Goal: Transaction & Acquisition: Purchase product/service

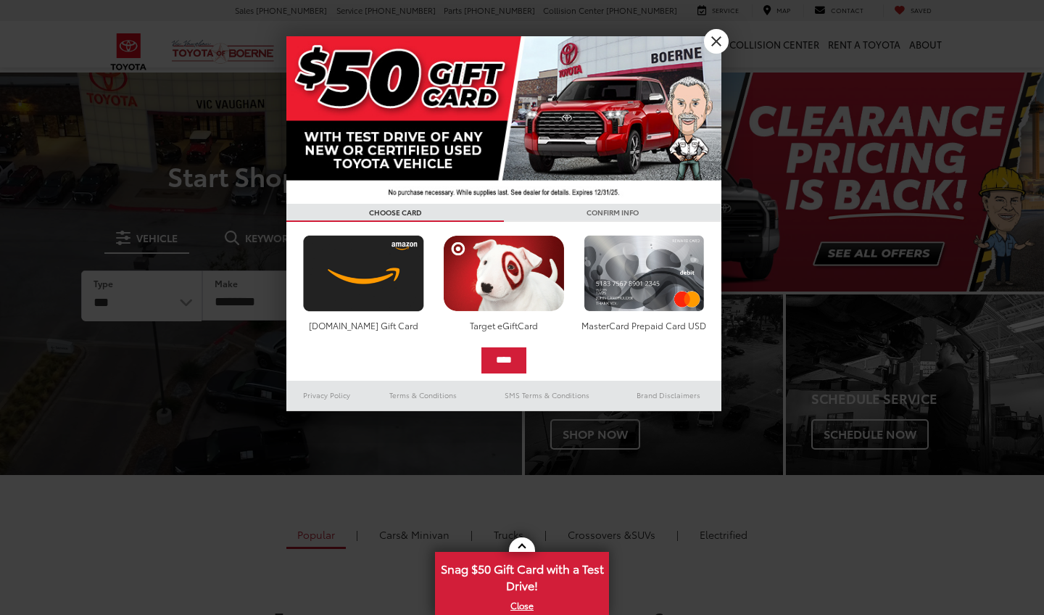
select select "******"
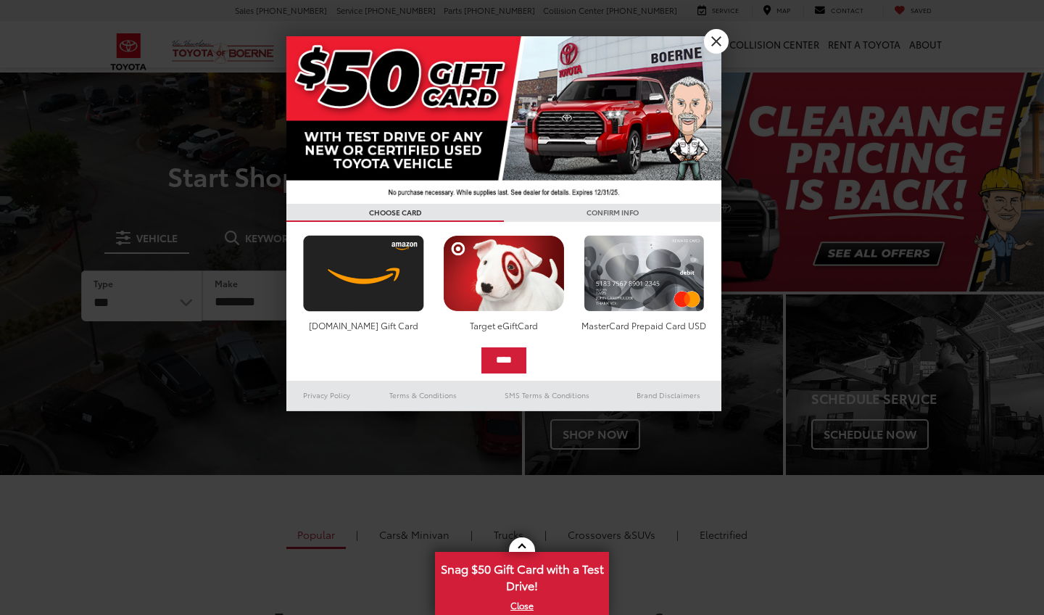
select select
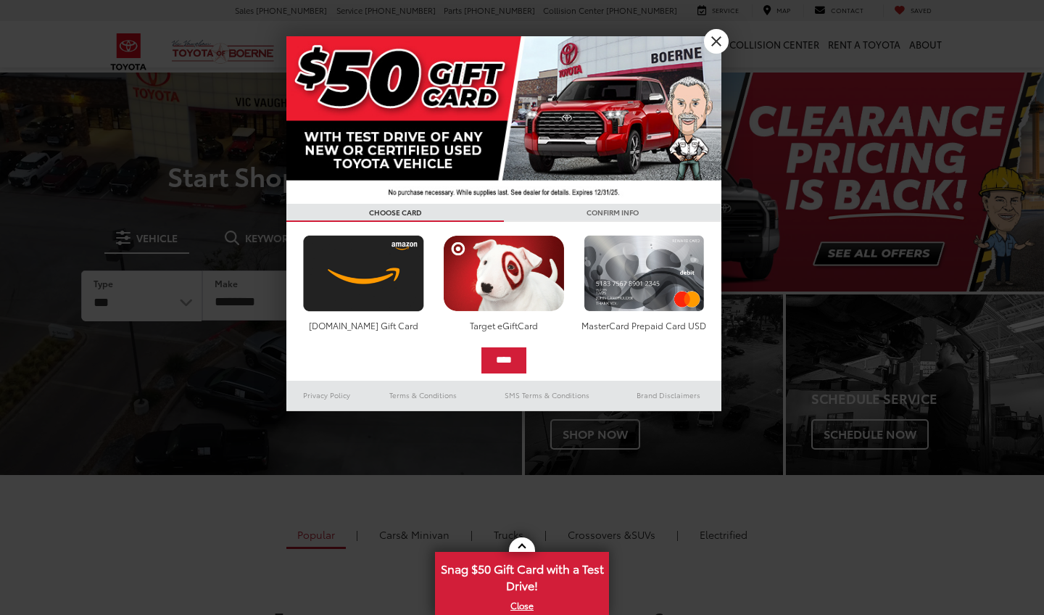
select select
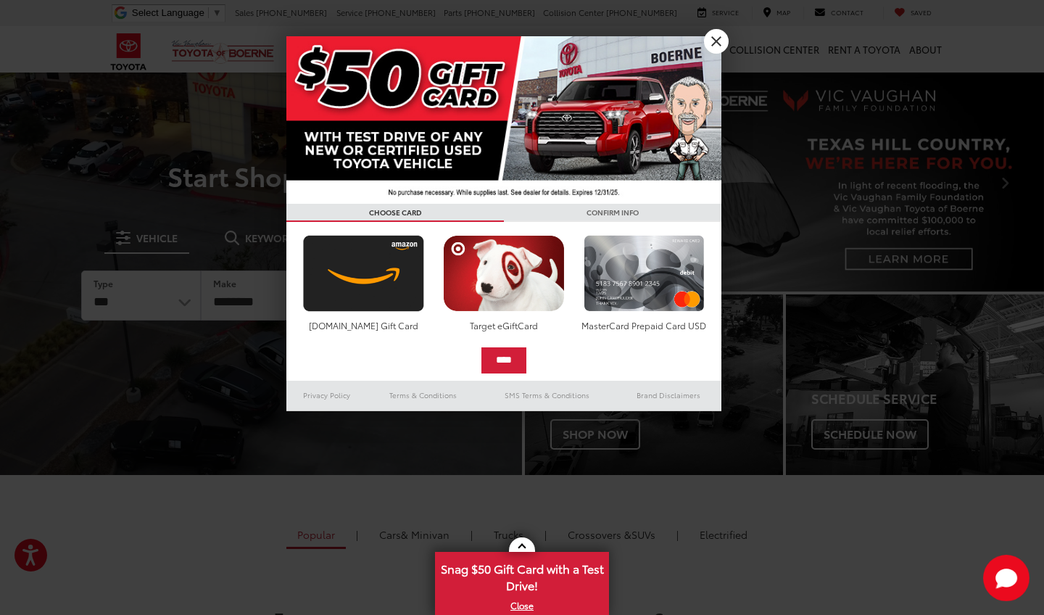
click at [262, 297] on div at bounding box center [522, 307] width 1044 height 615
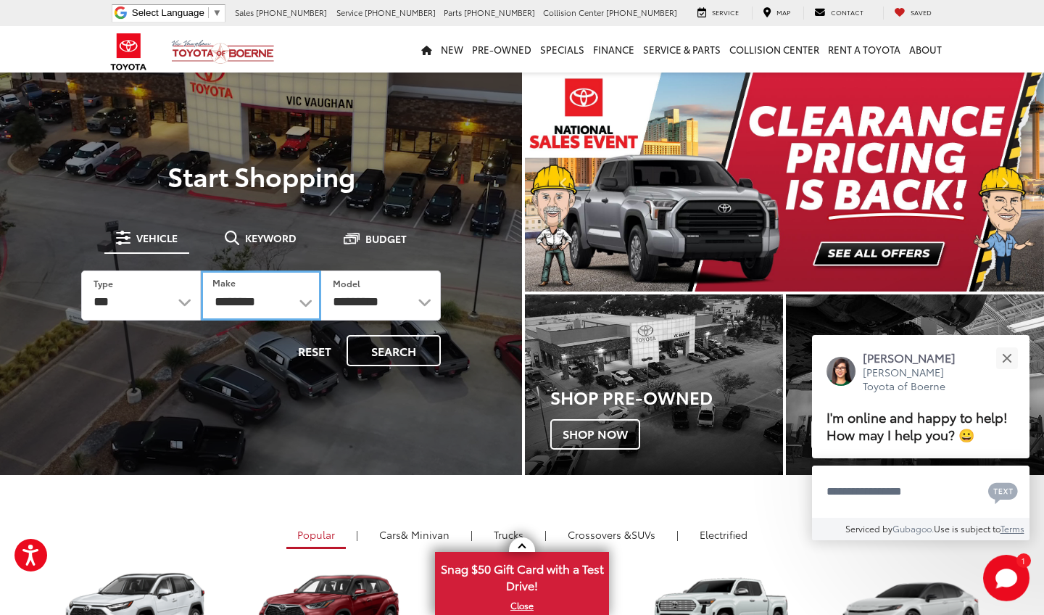
select select "******"
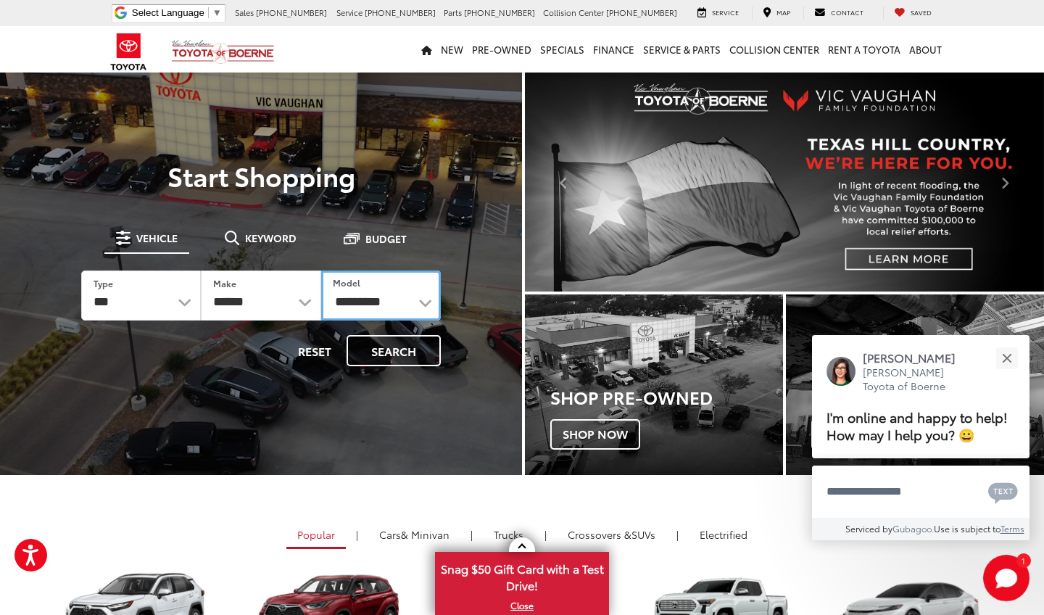
select select "*******"
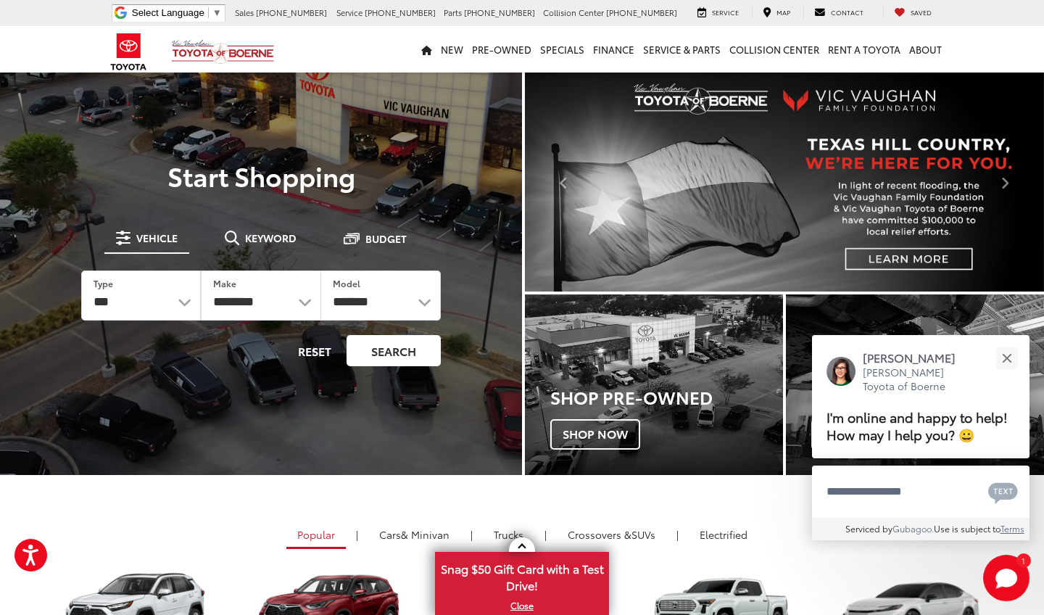
click at [411, 357] on button "Search" at bounding box center [394, 350] width 94 height 31
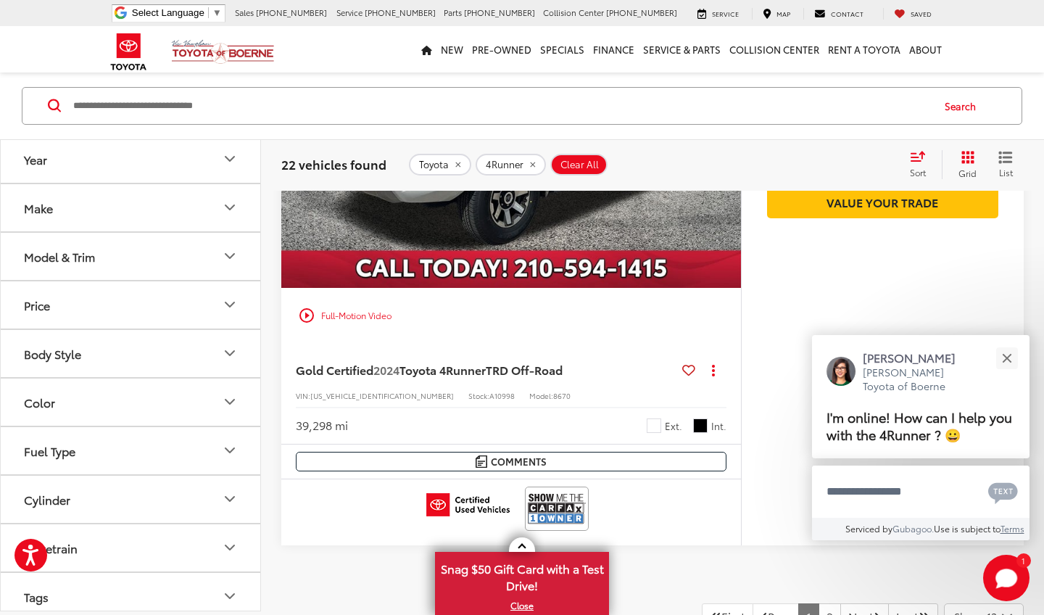
scroll to position [6911, 0]
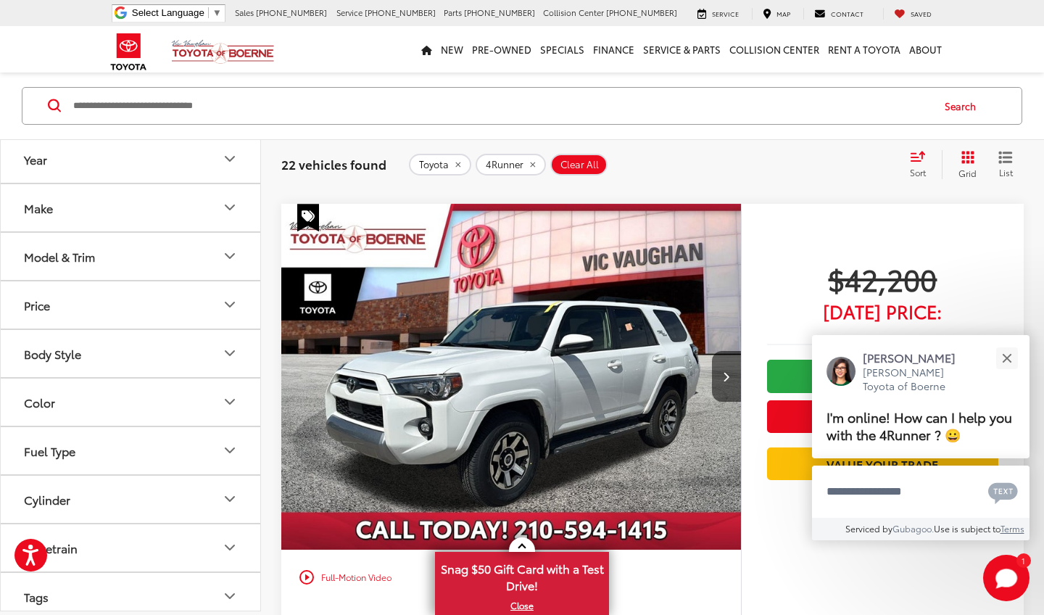
click at [539, 380] on img "2024 Toyota 4Runner TRD Off-Road 0" at bounding box center [512, 377] width 462 height 347
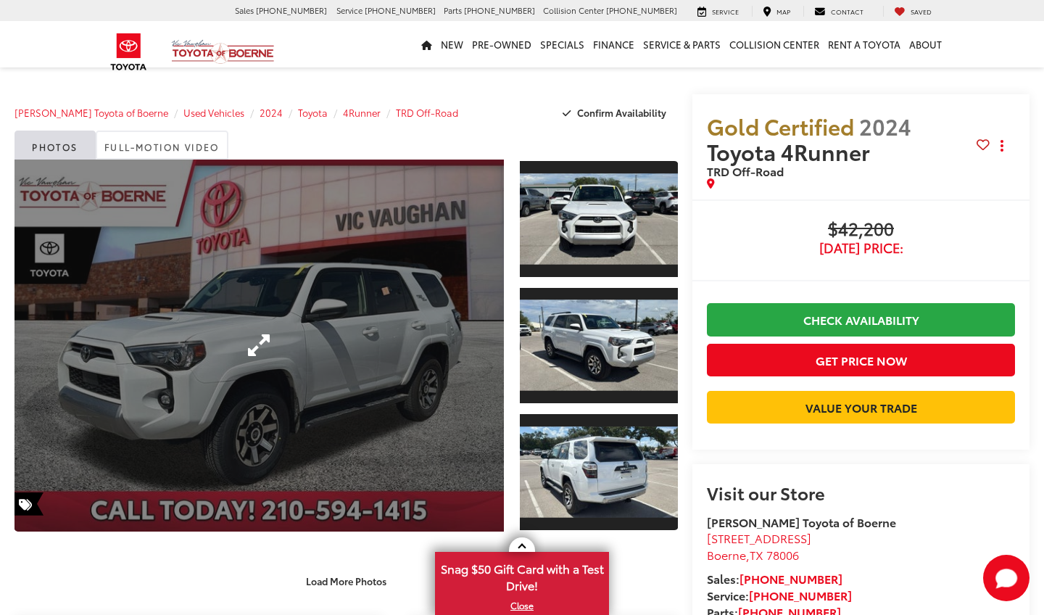
click at [339, 294] on link "Expand Photo 0" at bounding box center [258, 345] width 489 height 372
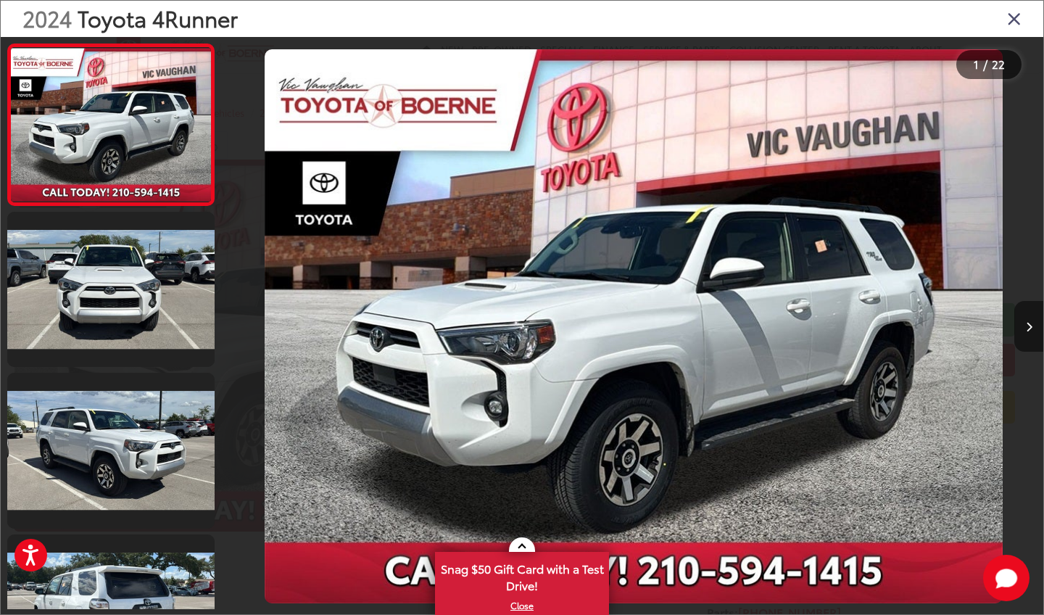
click at [1029, 323] on icon "Next image" at bounding box center [1029, 327] width 7 height 10
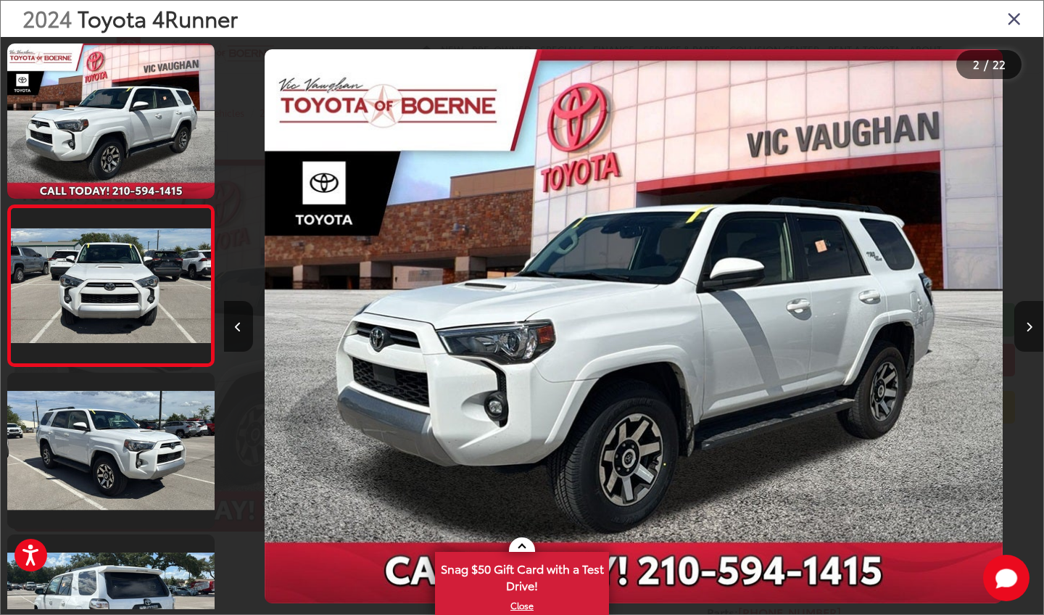
scroll to position [1, 0]
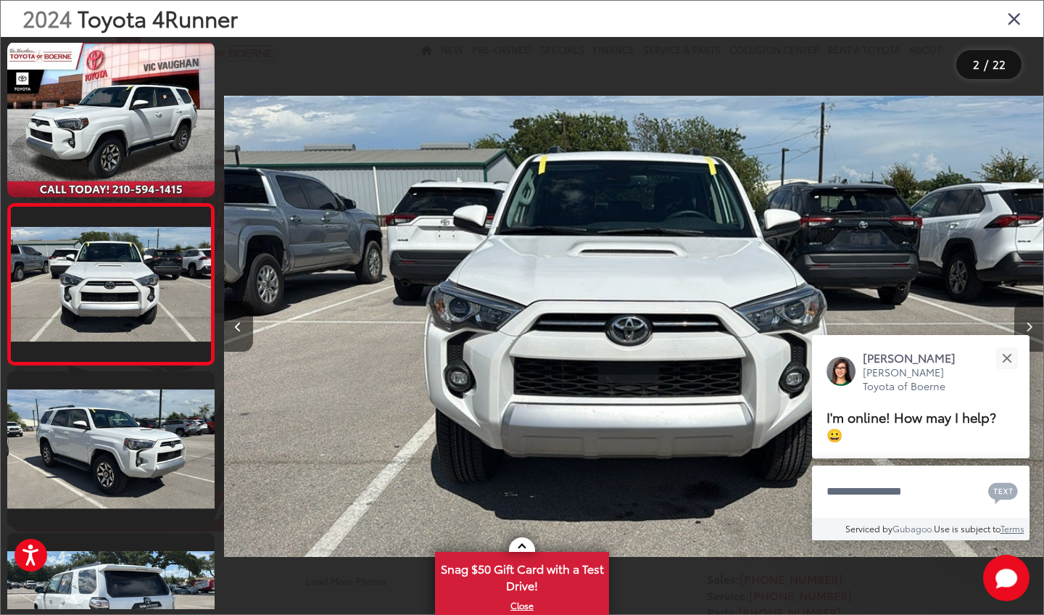
click at [1029, 325] on icon "Next image" at bounding box center [1029, 327] width 7 height 10
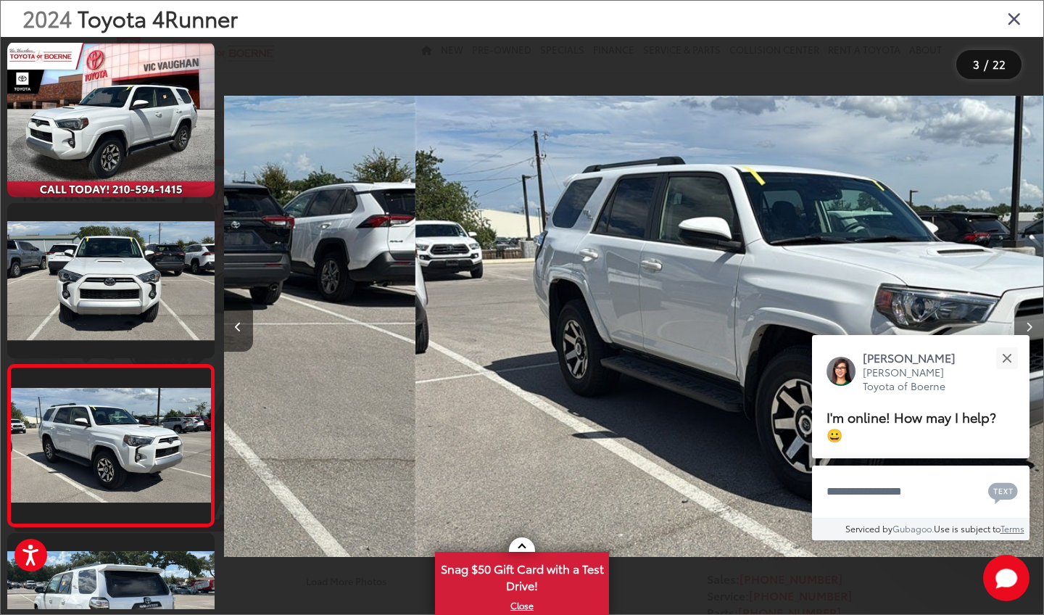
scroll to position [162, 0]
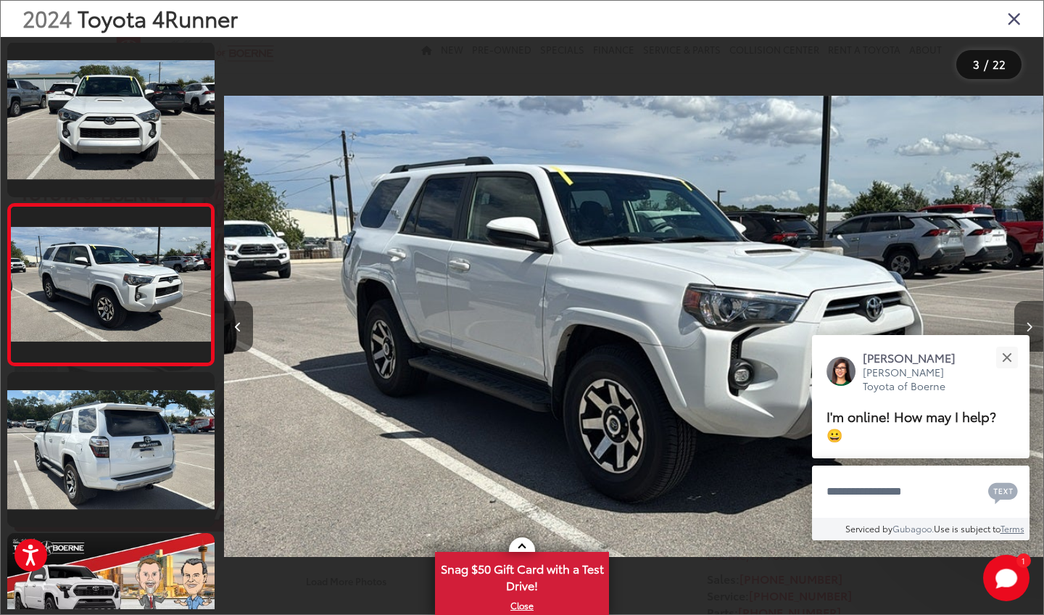
click at [1029, 325] on icon "Next image" at bounding box center [1029, 327] width 7 height 10
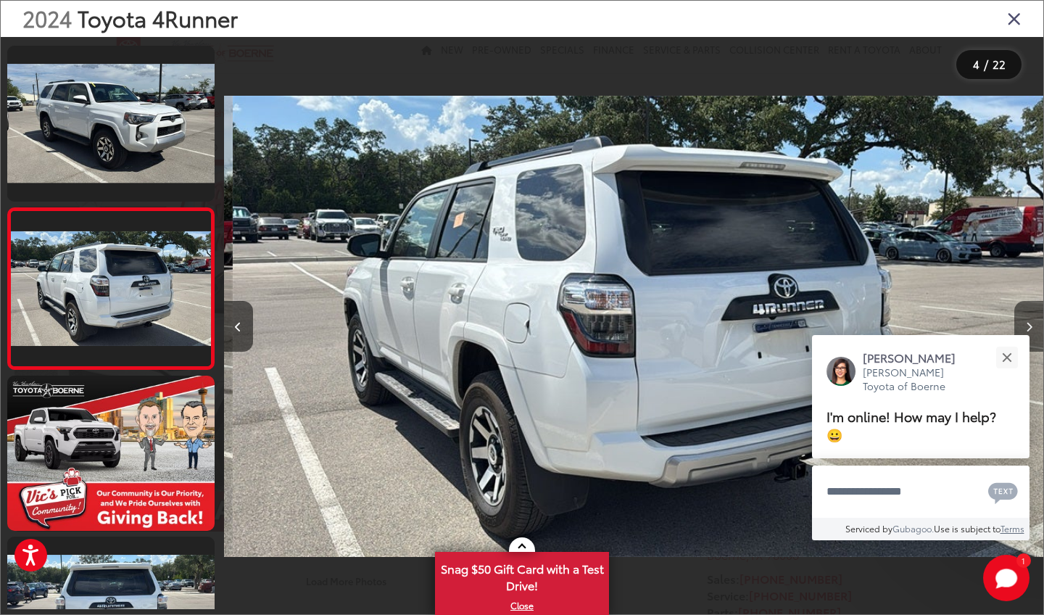
scroll to position [324, 0]
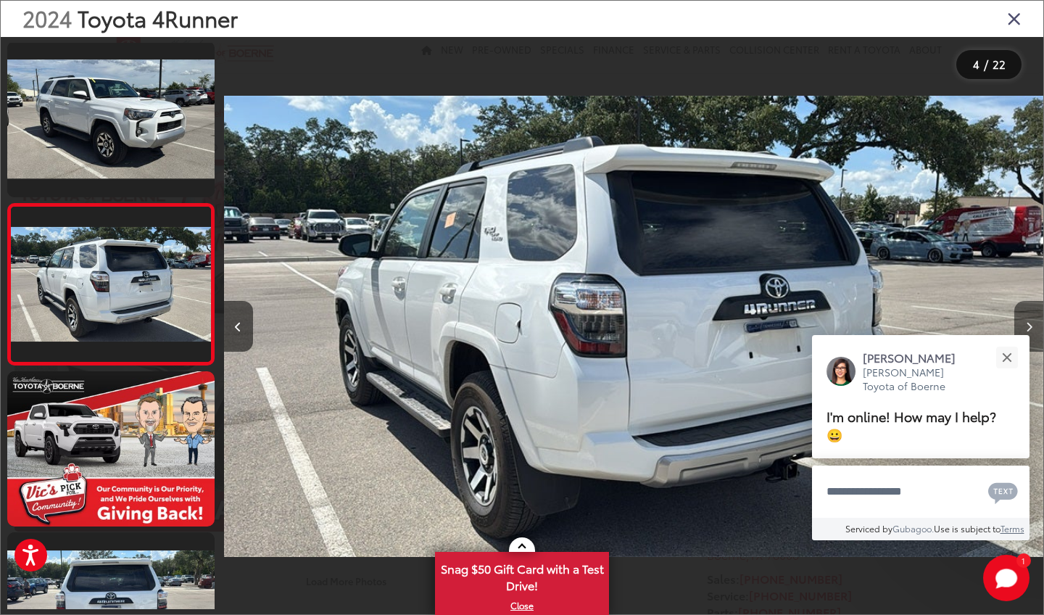
click at [1029, 325] on icon "Next image" at bounding box center [1029, 327] width 7 height 10
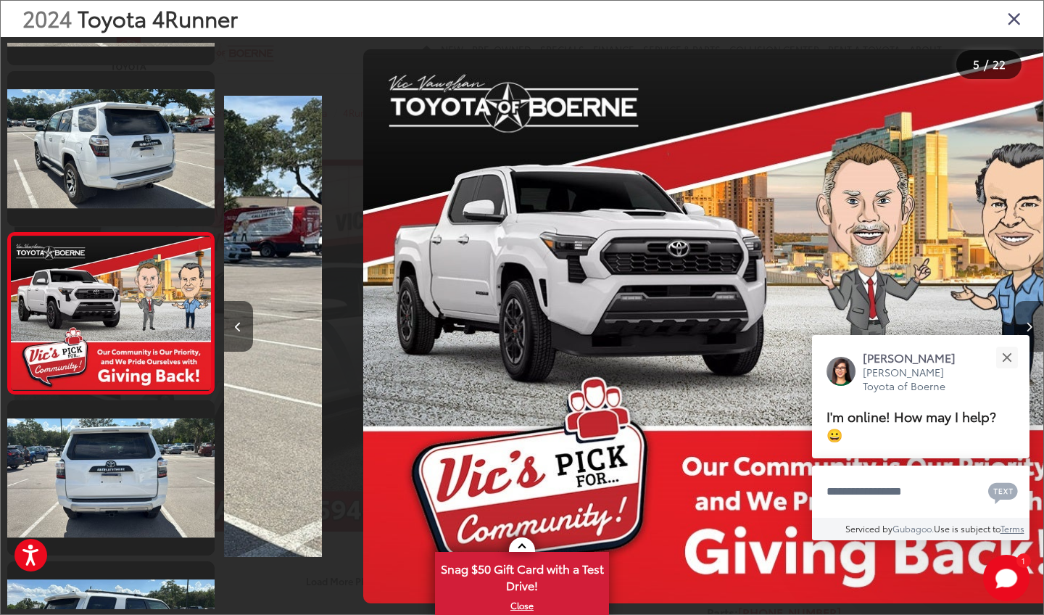
scroll to position [0, 3278]
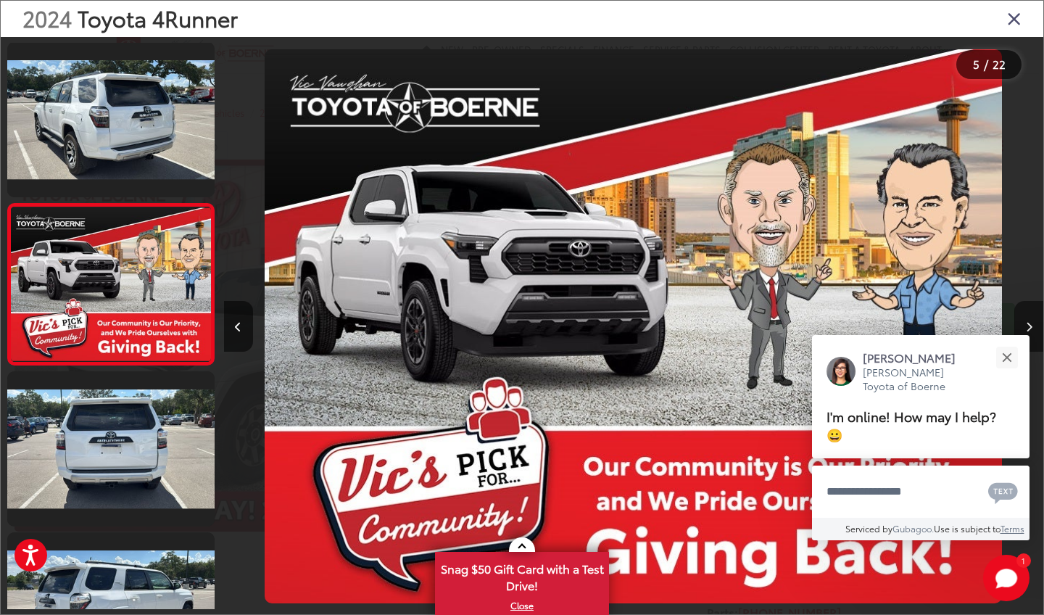
click at [1029, 326] on icon "Next image" at bounding box center [1029, 327] width 7 height 10
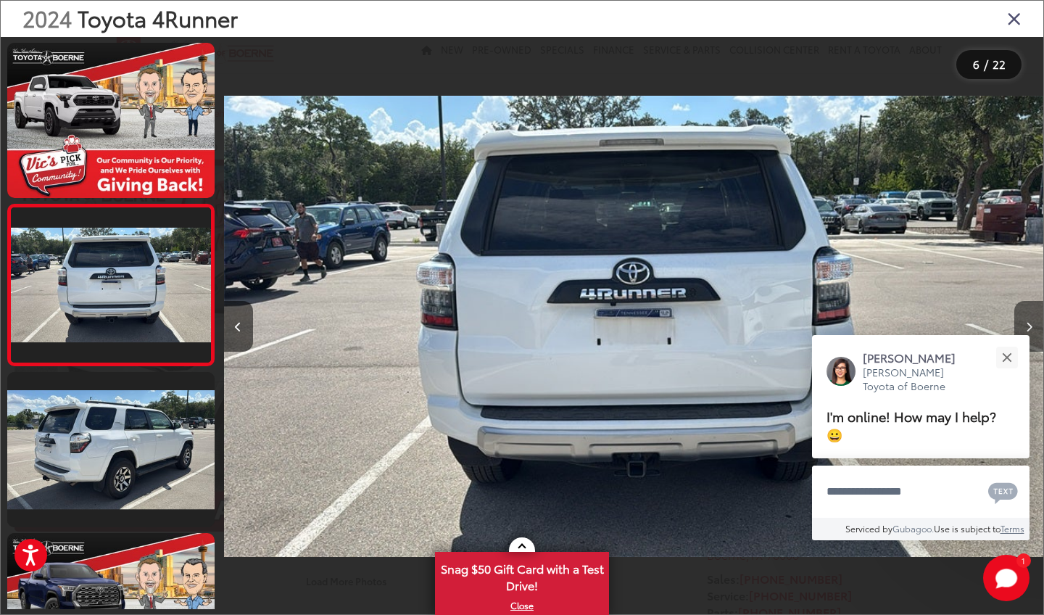
scroll to position [646, 0]
click at [1029, 326] on icon "Next image" at bounding box center [1029, 327] width 7 height 10
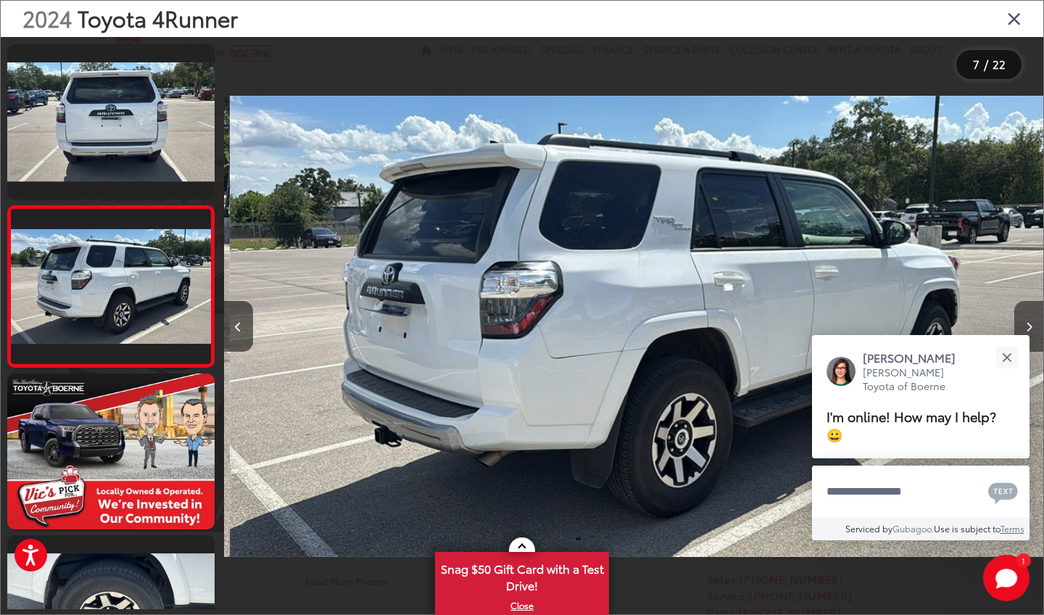
scroll to position [807, 0]
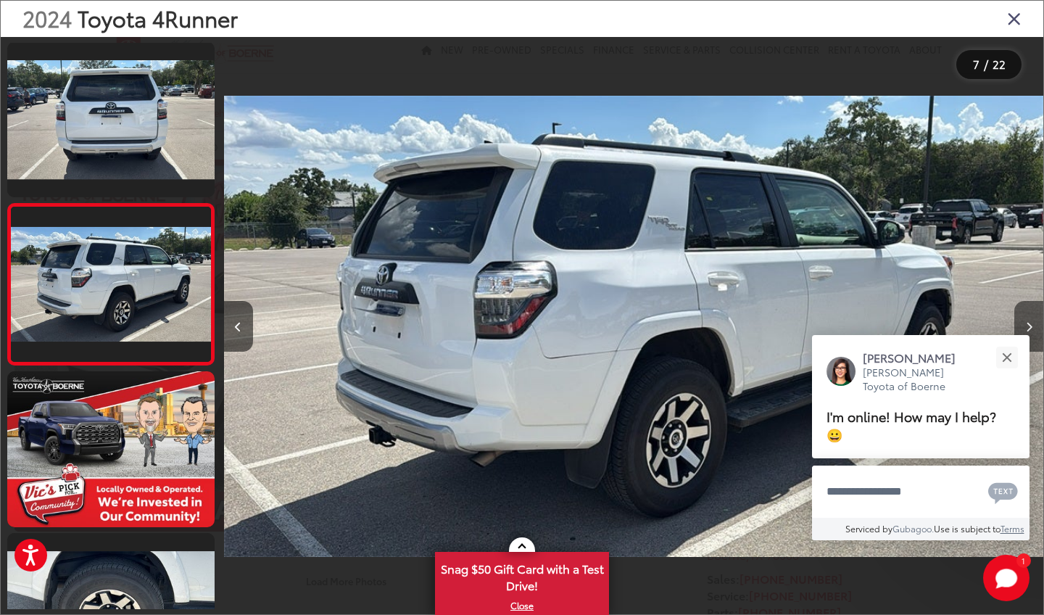
click at [1031, 327] on icon "Next image" at bounding box center [1029, 327] width 7 height 10
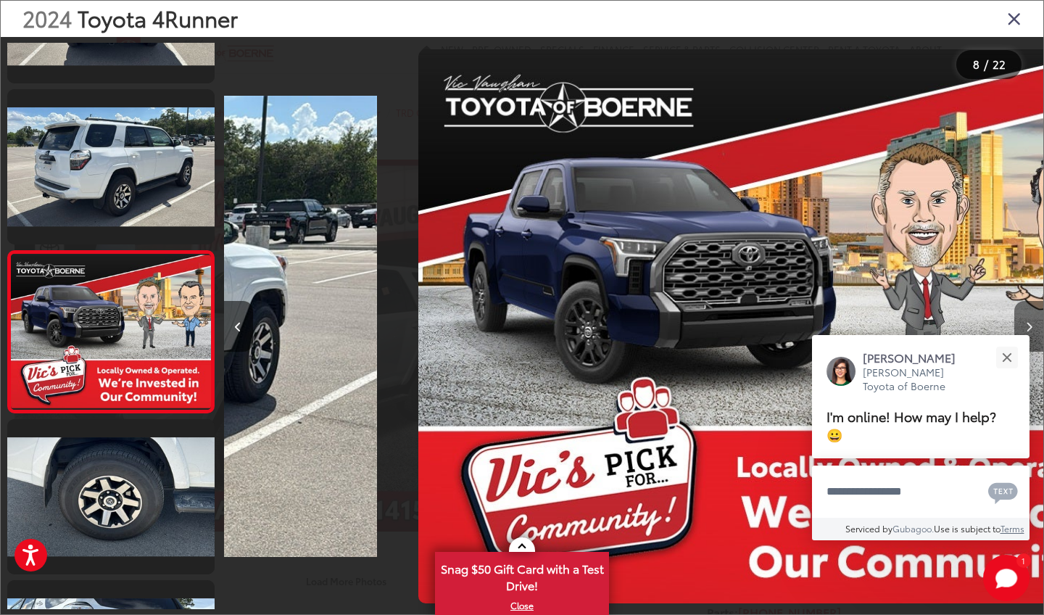
scroll to position [968, 0]
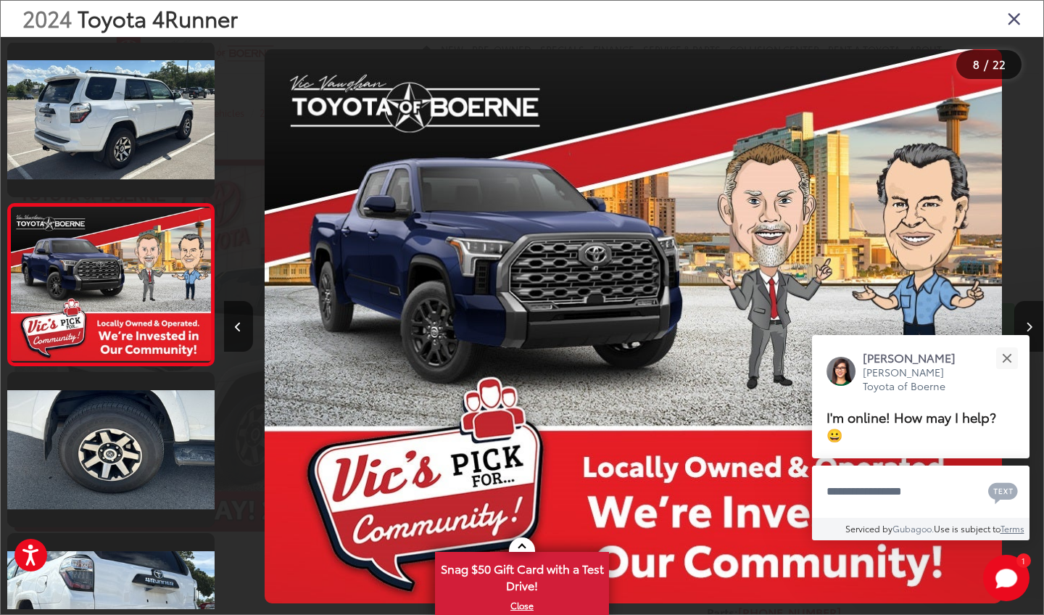
click at [1032, 327] on icon "Next image" at bounding box center [1029, 327] width 7 height 10
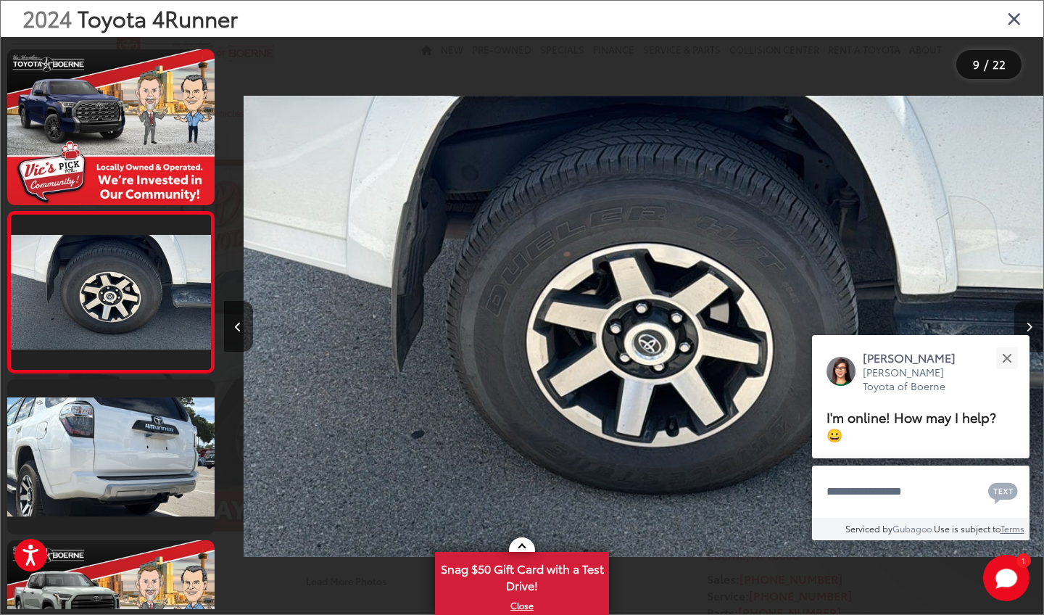
scroll to position [1129, 0]
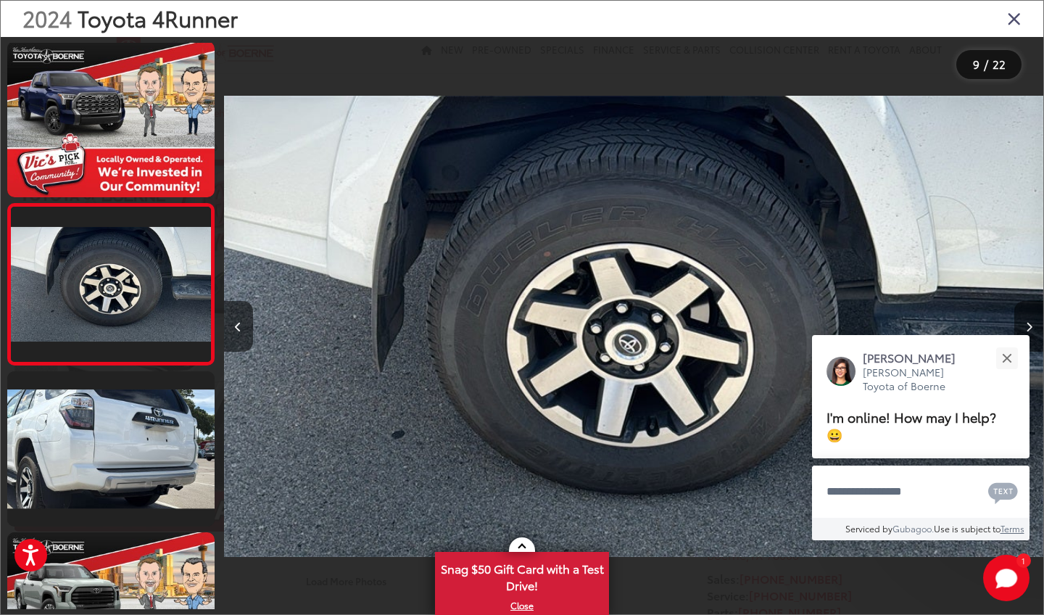
click at [1032, 327] on button "Next image" at bounding box center [1028, 326] width 29 height 51
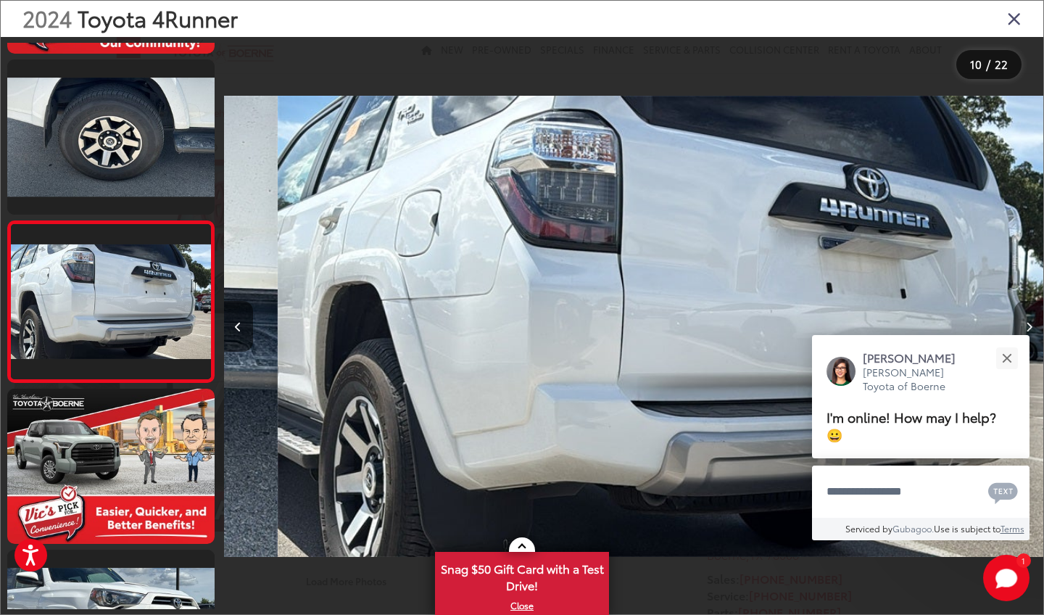
scroll to position [1290, 0]
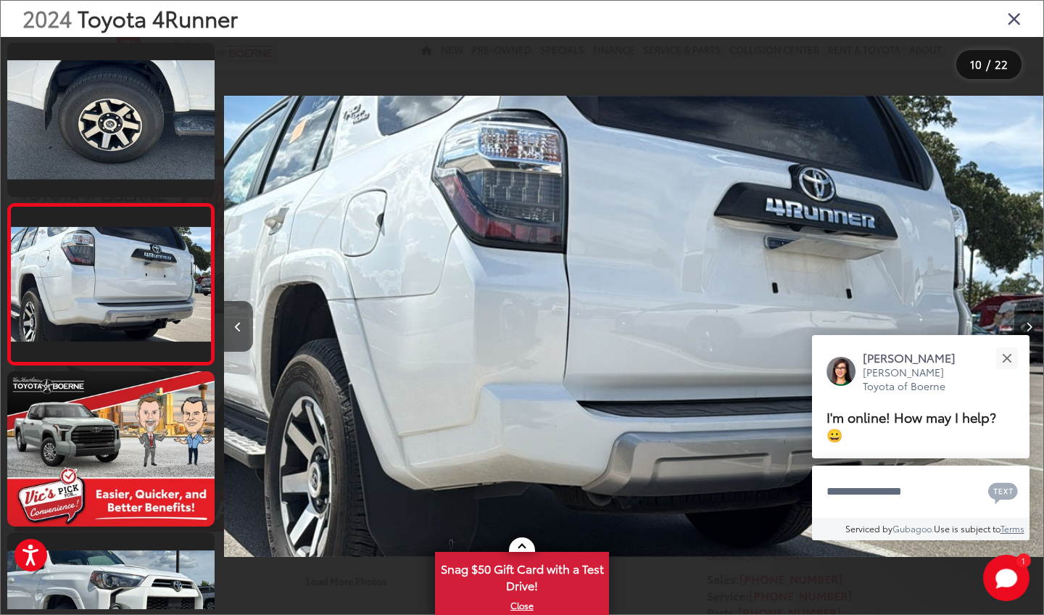
click at [1033, 327] on button "Next image" at bounding box center [1028, 326] width 29 height 51
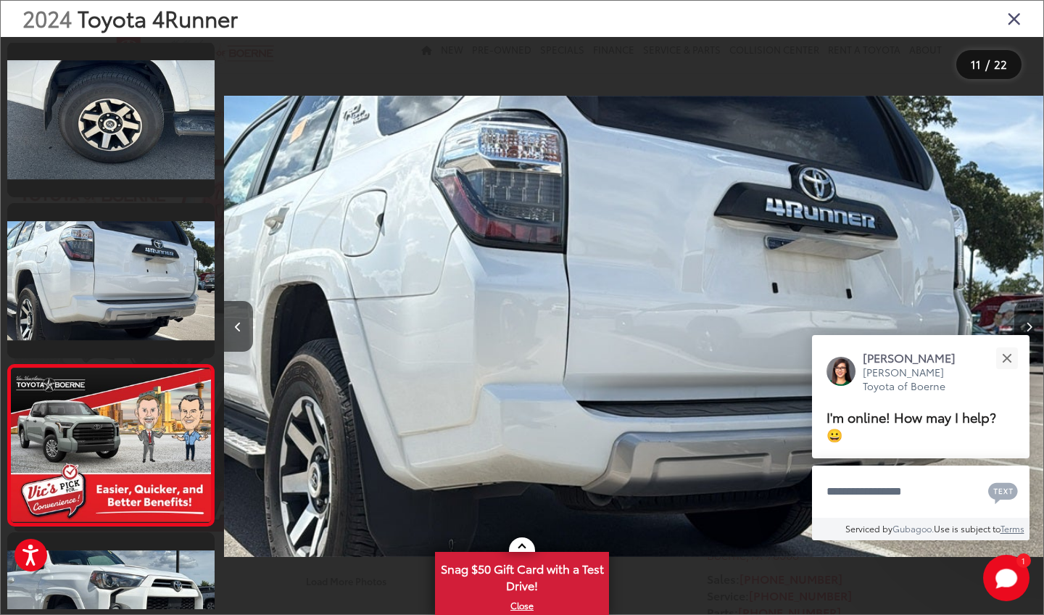
scroll to position [0, 0]
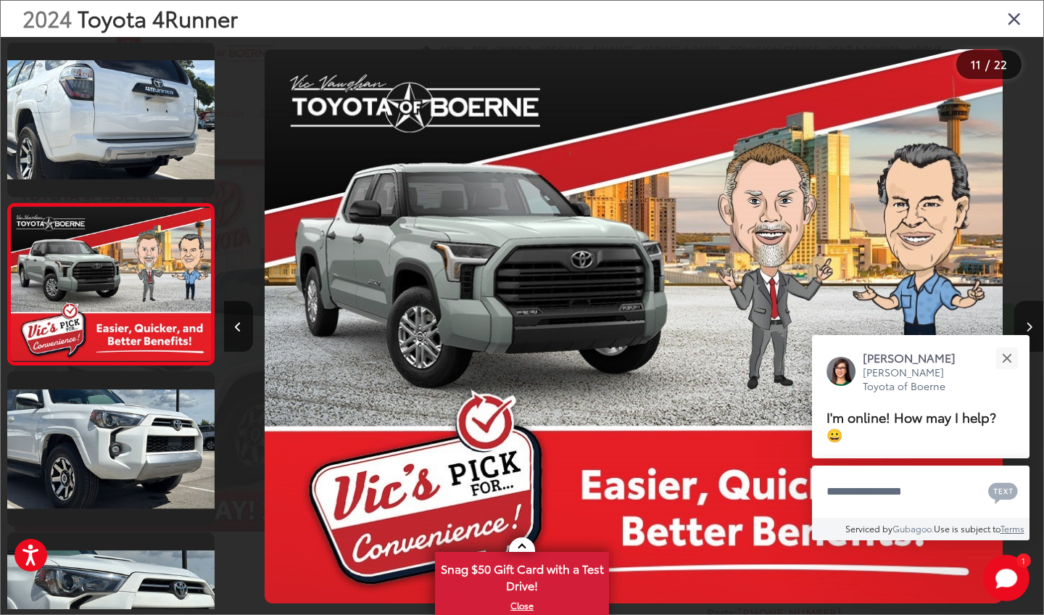
click at [1033, 327] on button "Next image" at bounding box center [1028, 326] width 29 height 51
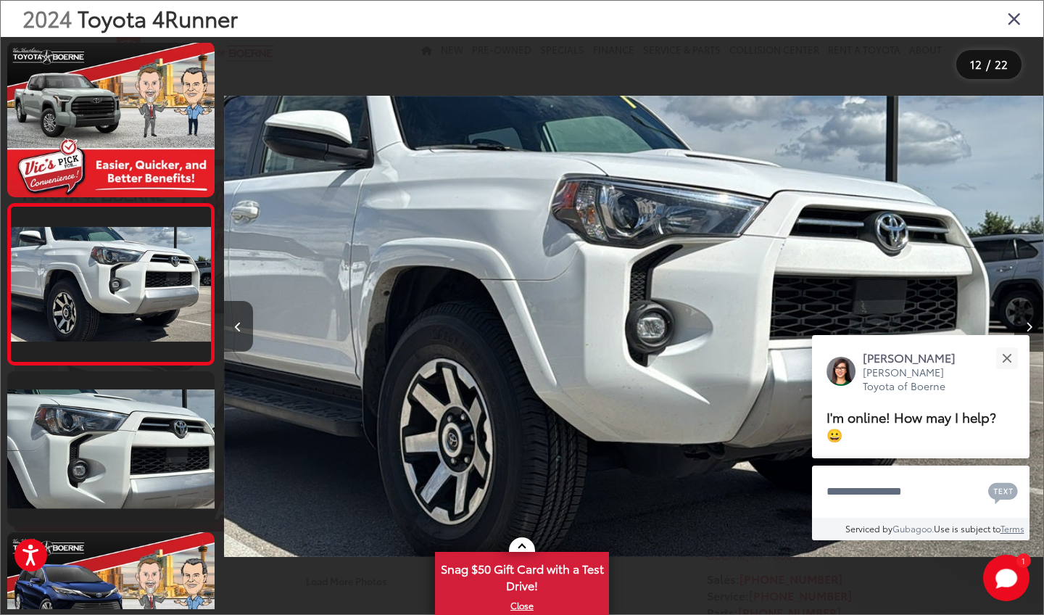
click at [1033, 327] on button "Next image" at bounding box center [1028, 326] width 29 height 51
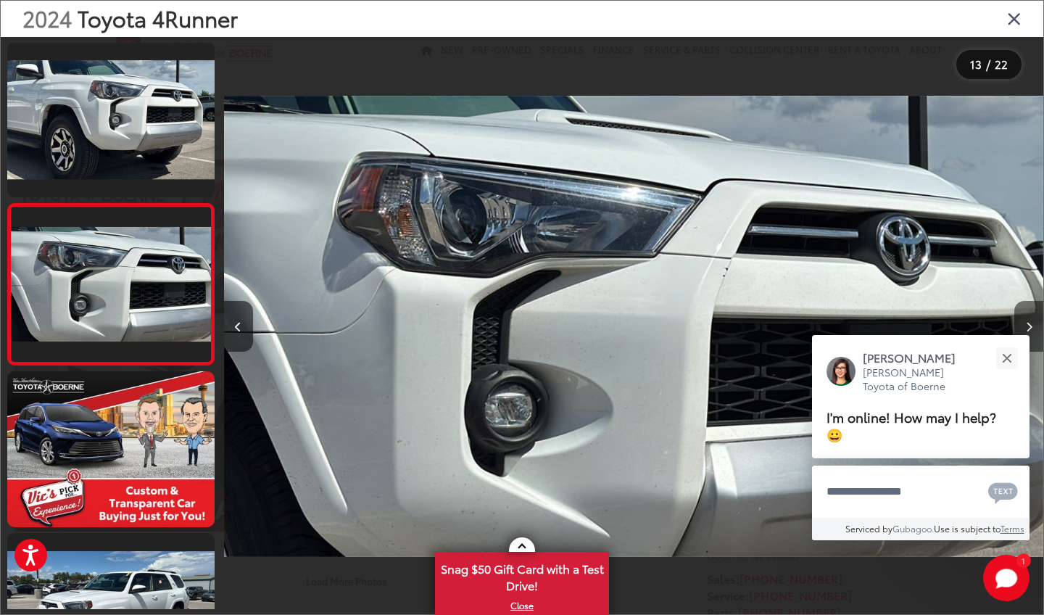
click at [1034, 327] on button "Next image" at bounding box center [1028, 326] width 29 height 51
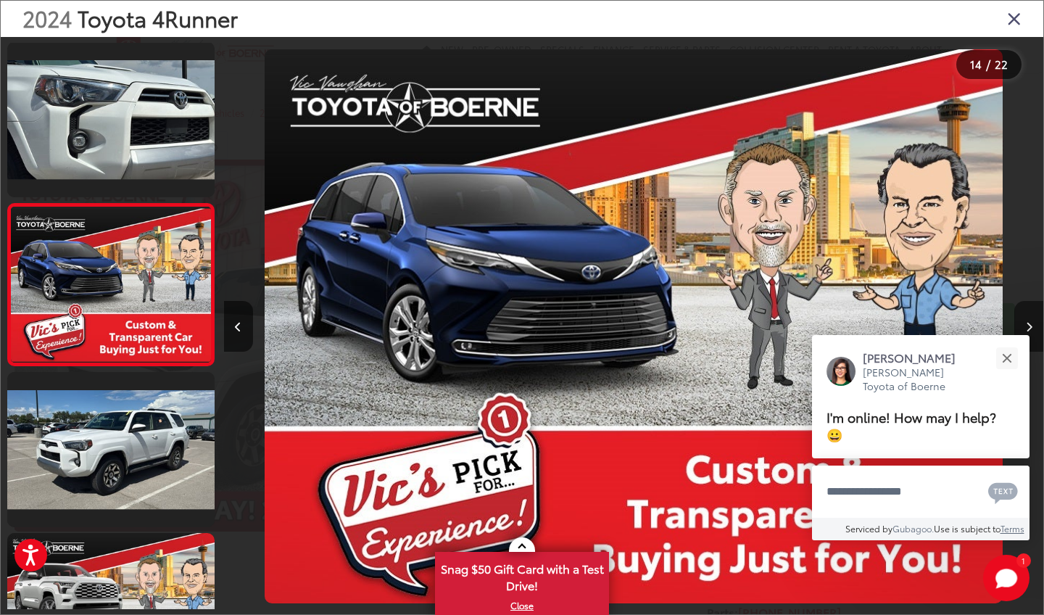
click at [1034, 336] on button "Next image" at bounding box center [1028, 326] width 29 height 51
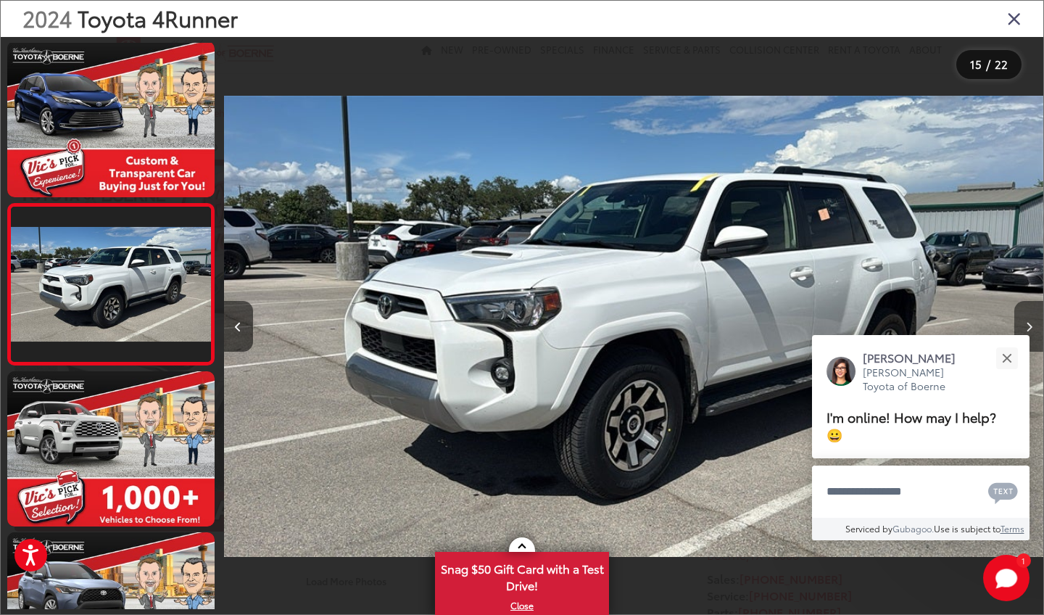
click at [1032, 336] on button "Next image" at bounding box center [1028, 326] width 29 height 51
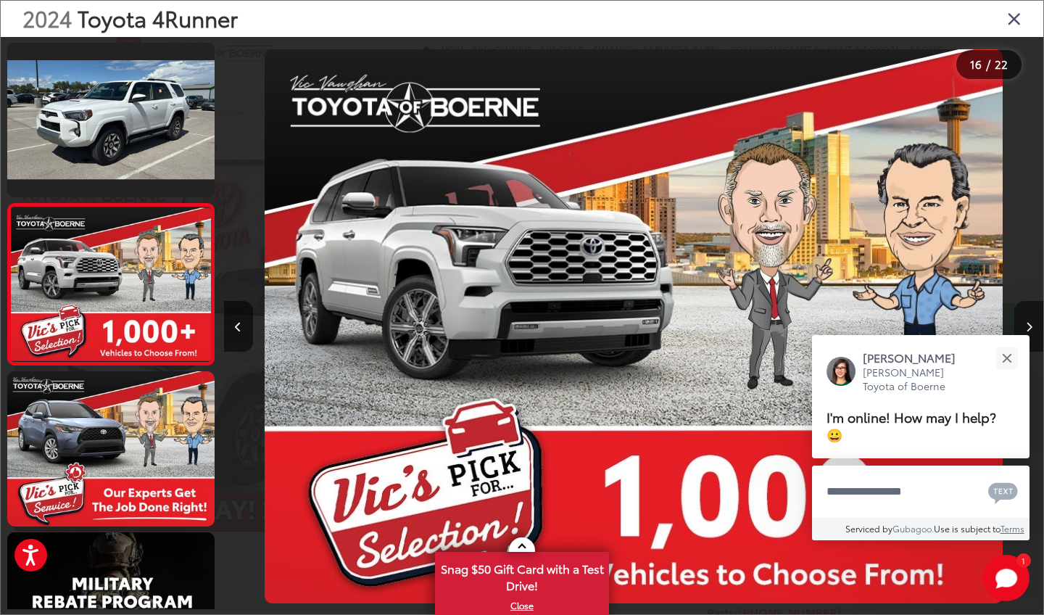
click at [1027, 324] on icon "Next image" at bounding box center [1029, 327] width 7 height 10
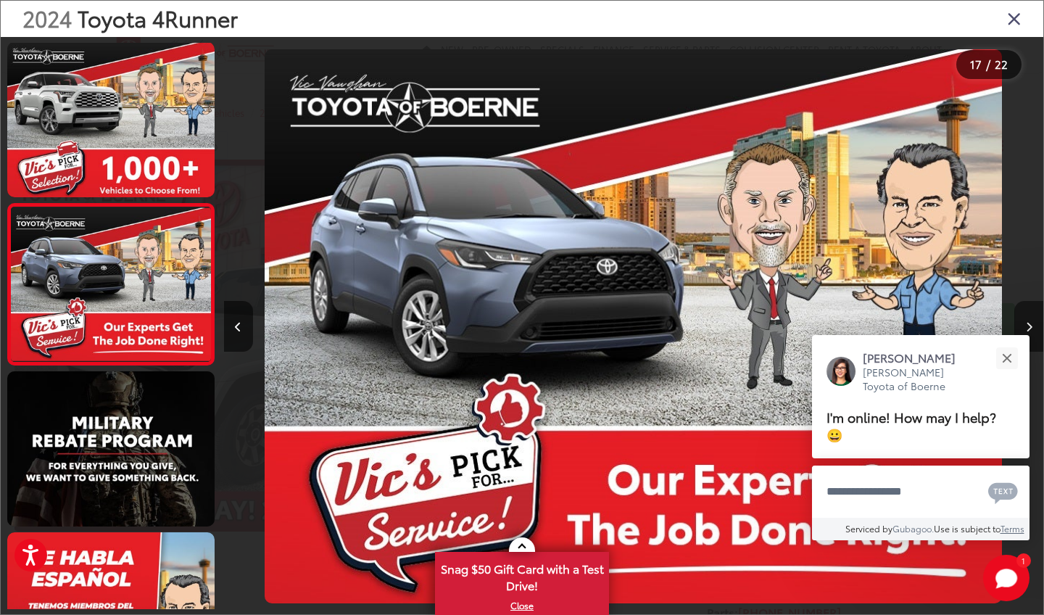
click at [1028, 324] on icon "Next image" at bounding box center [1029, 327] width 7 height 10
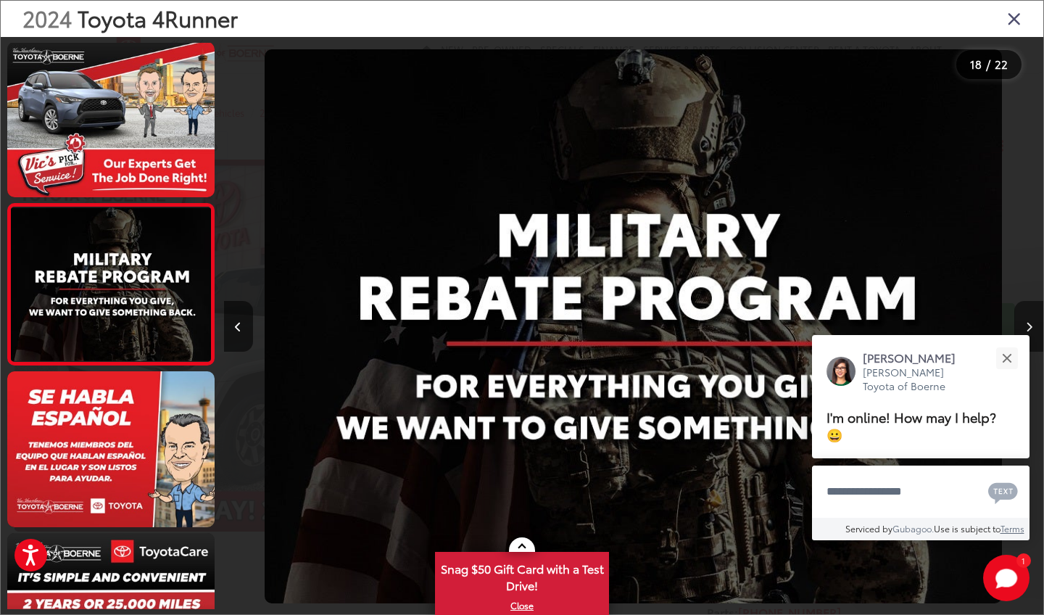
click at [1028, 324] on icon "Next image" at bounding box center [1029, 327] width 7 height 10
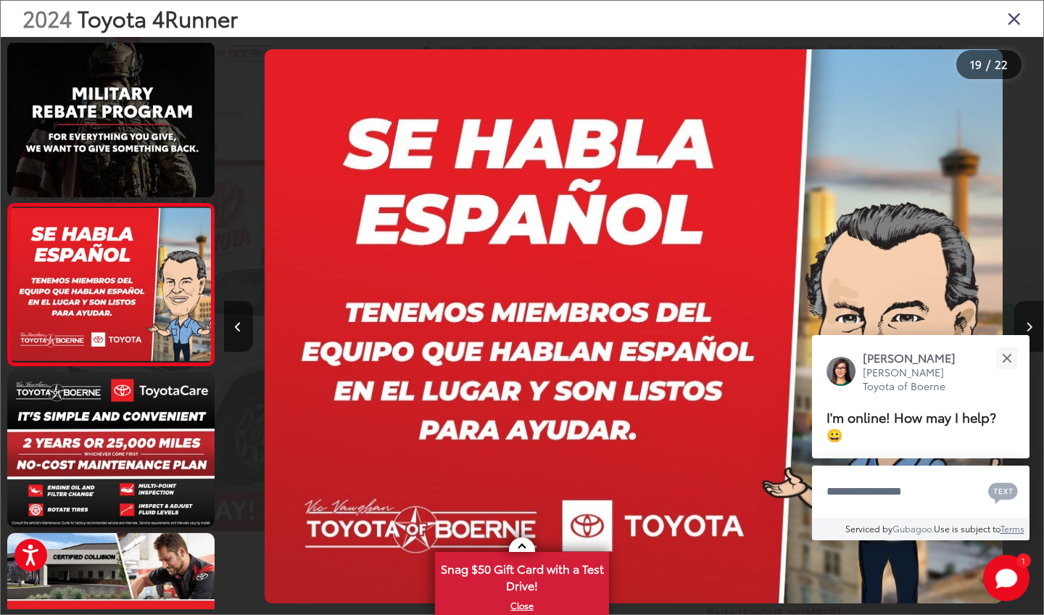
click at [1029, 324] on icon "Next image" at bounding box center [1029, 327] width 7 height 10
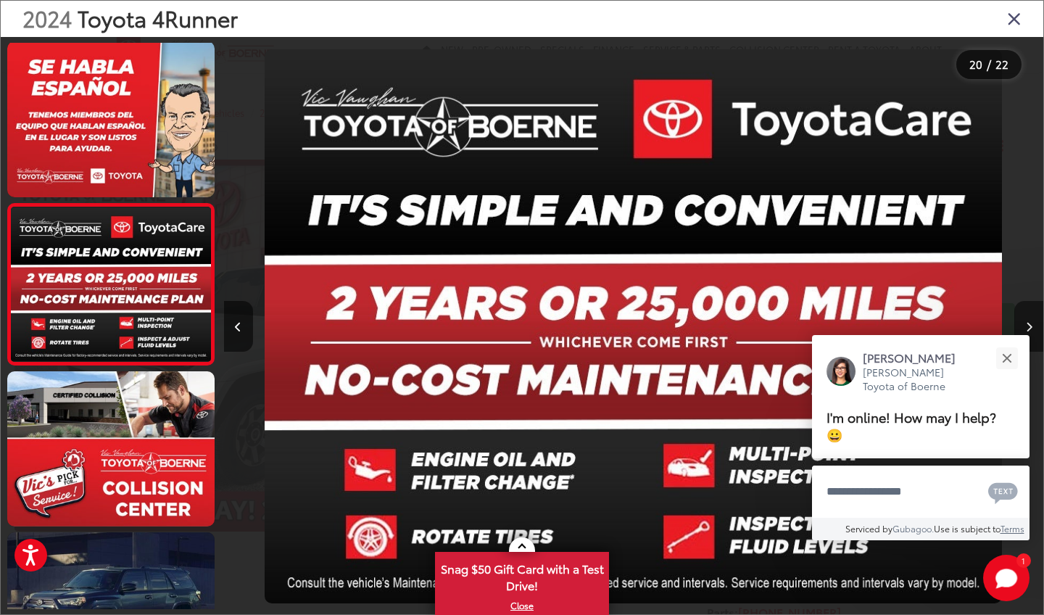
click at [1029, 324] on icon "Next image" at bounding box center [1029, 327] width 7 height 10
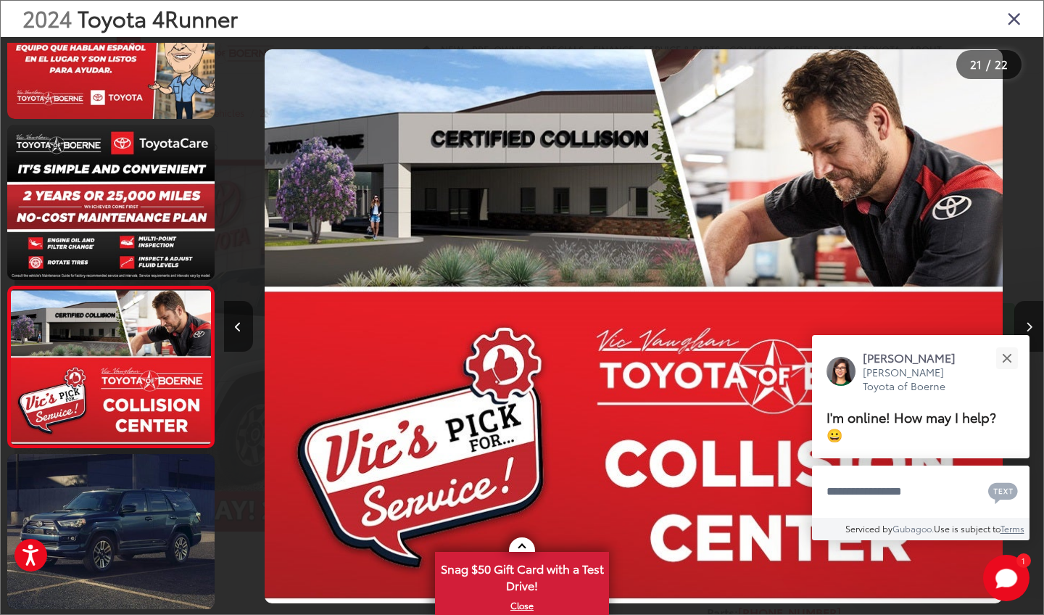
click at [1029, 324] on icon "Next image" at bounding box center [1029, 327] width 7 height 10
